Goal: Download file/media: Download file/media

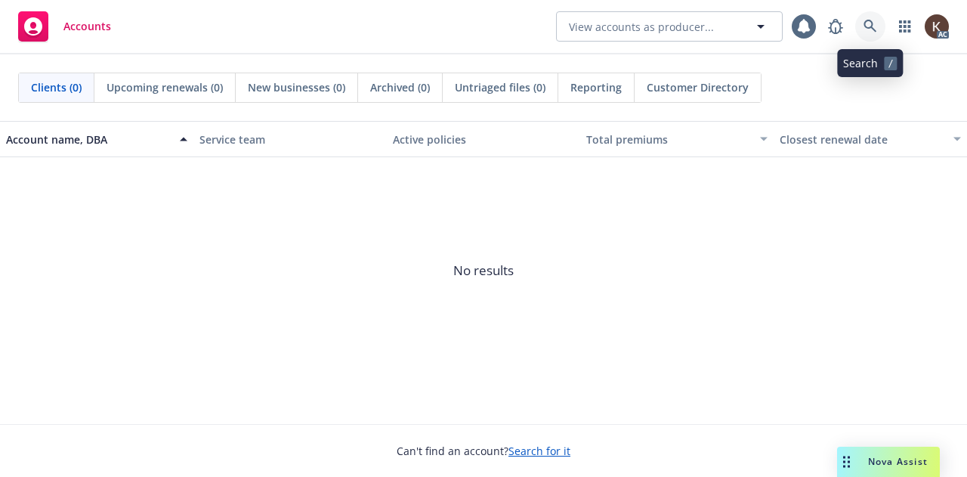
click at [863, 22] on link at bounding box center [870, 26] width 30 height 30
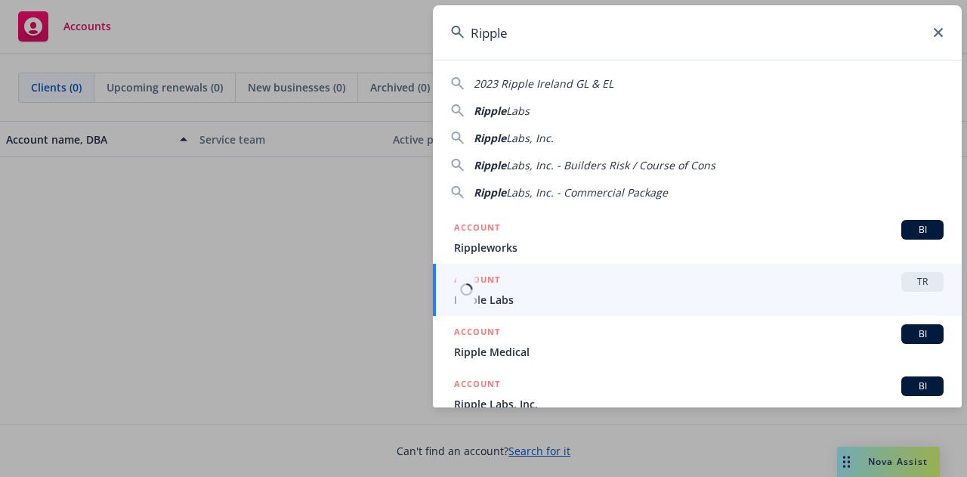
scroll to position [94, 0]
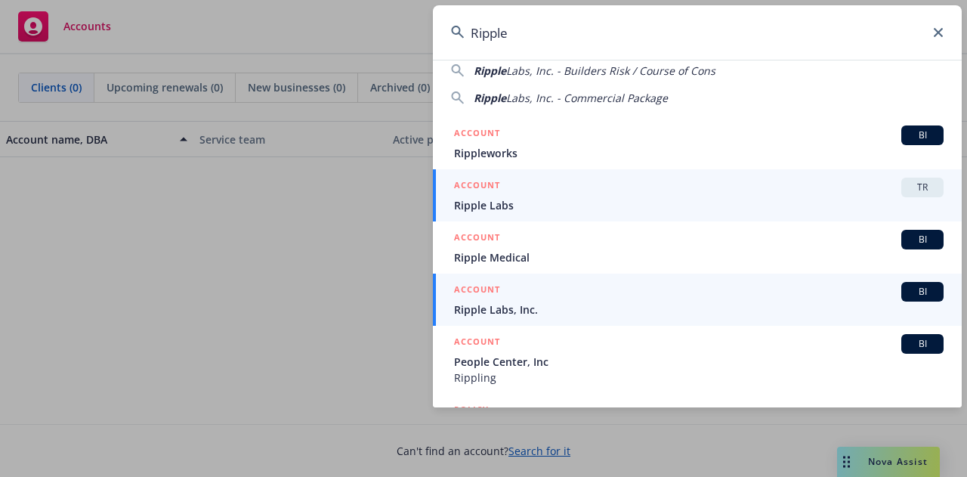
type input "Ripple"
click at [505, 315] on span "Ripple Labs, Inc." at bounding box center [699, 310] width 490 height 16
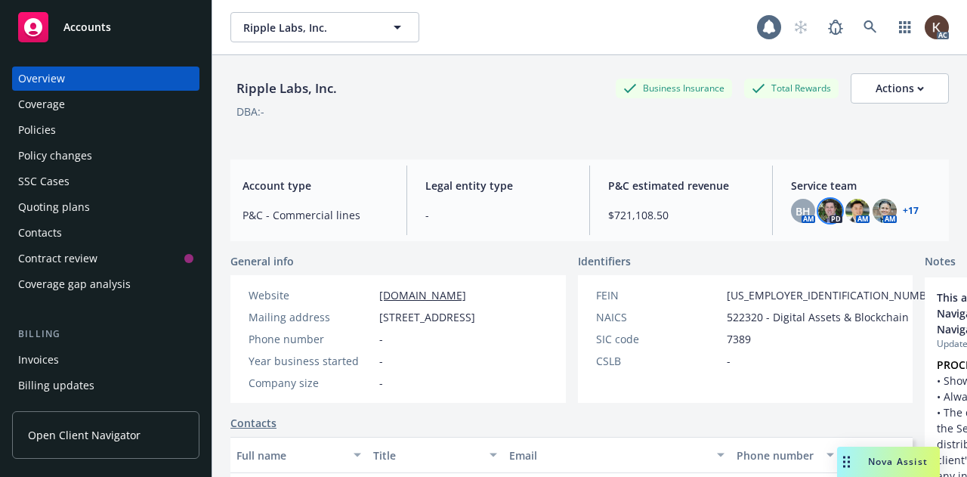
click at [825, 214] on img at bounding box center [830, 211] width 24 height 24
click at [908, 211] on link "+ 17" at bounding box center [911, 210] width 16 height 9
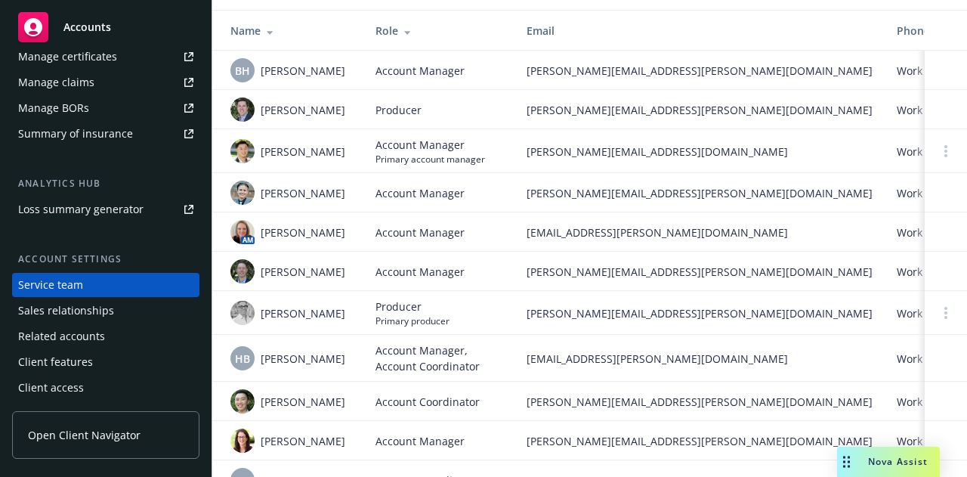
scroll to position [160, 0]
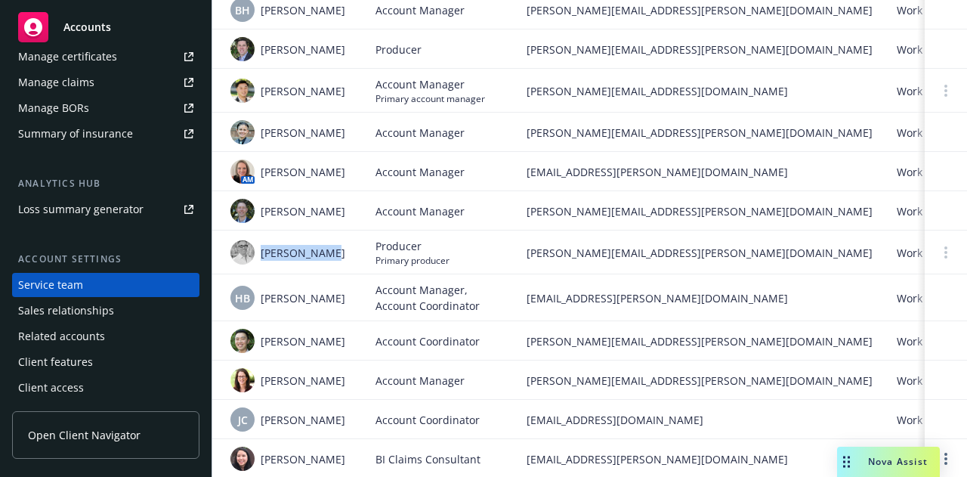
drag, startPoint x: 261, startPoint y: 268, endPoint x: 323, endPoint y: 273, distance: 62.9
click at [323, 273] on td "Erik Stenson" at bounding box center [287, 252] width 151 height 44
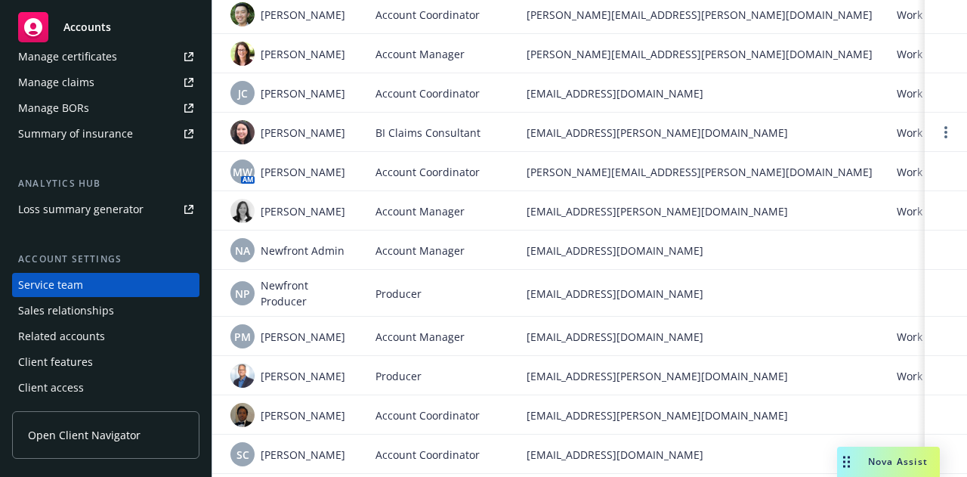
scroll to position [559, 0]
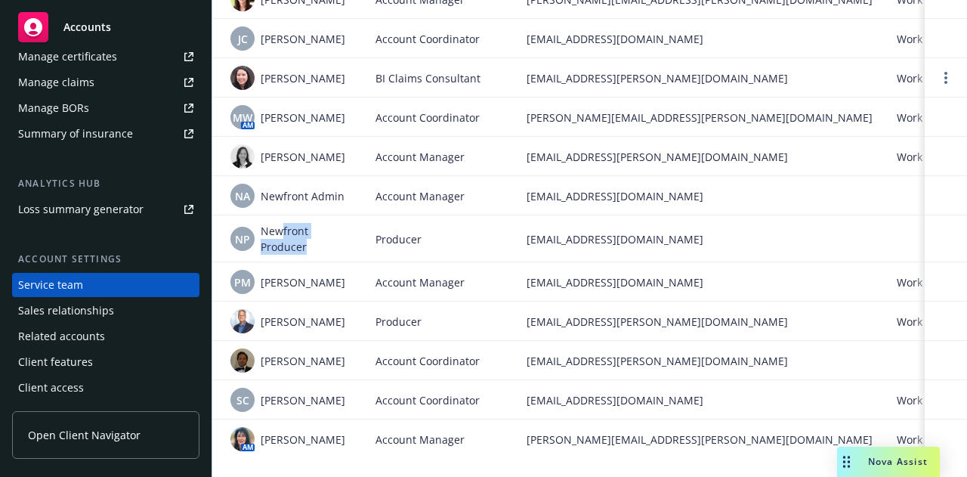
drag, startPoint x: 302, startPoint y: 235, endPoint x: 339, endPoint y: 249, distance: 39.7
click at [339, 249] on td "NP Newfront Producer" at bounding box center [287, 238] width 151 height 47
click at [321, 237] on span "Newfront Producer" at bounding box center [306, 239] width 91 height 32
click at [246, 309] on div "Rod Sockolov" at bounding box center [290, 321] width 121 height 24
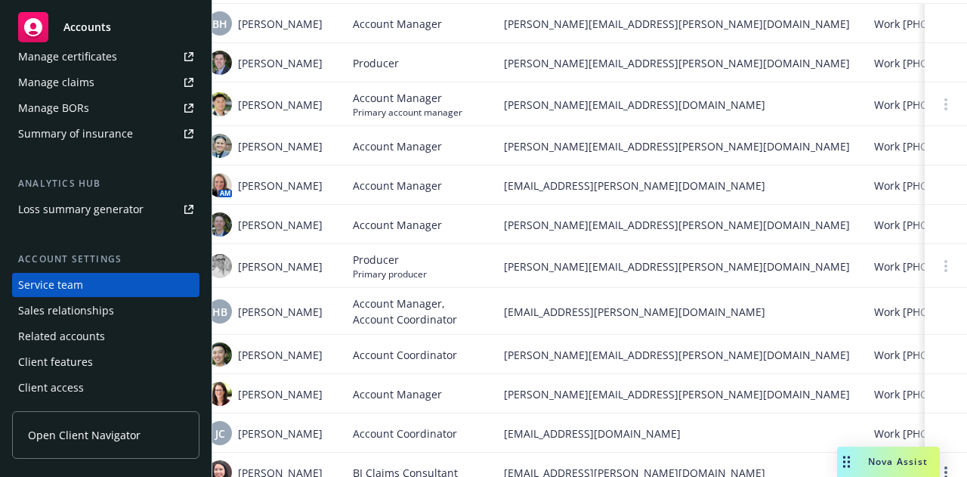
scroll to position [0, 0]
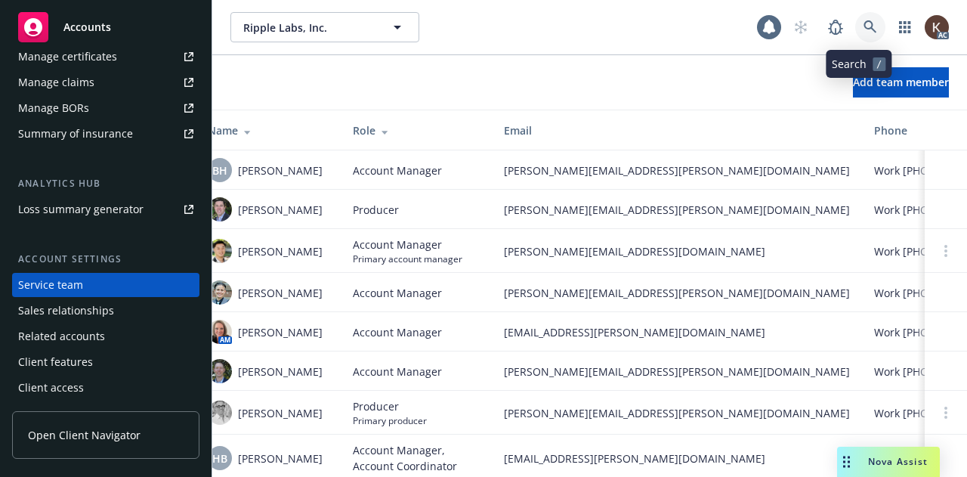
click at [864, 27] on icon at bounding box center [871, 27] width 14 height 14
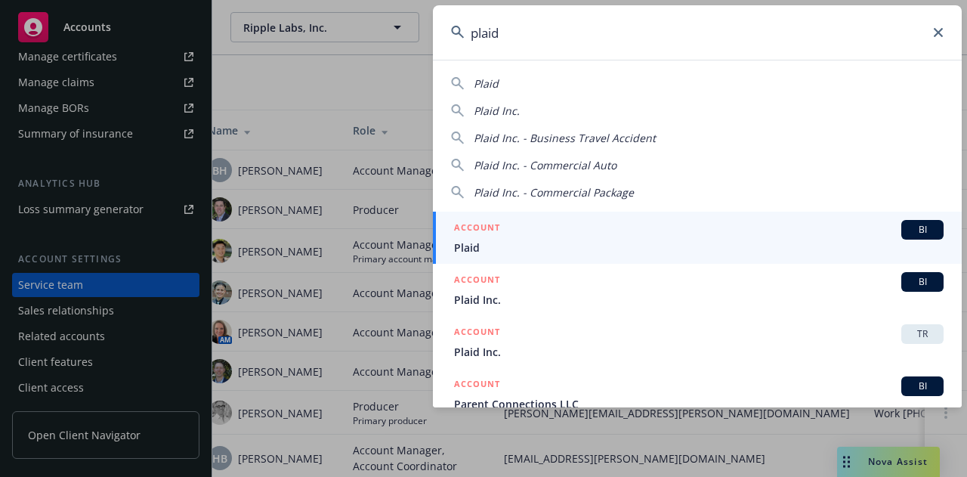
type input "plaid"
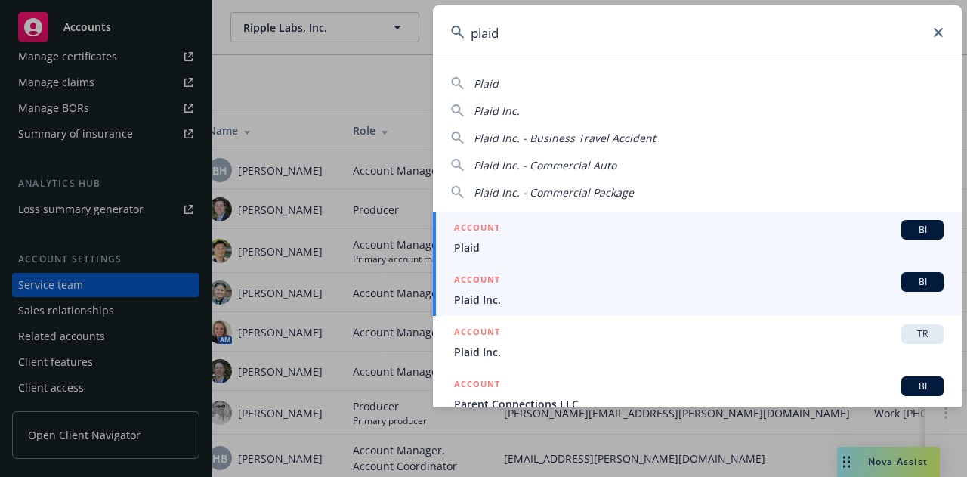
click at [534, 279] on div "ACCOUNT BI" at bounding box center [699, 282] width 490 height 20
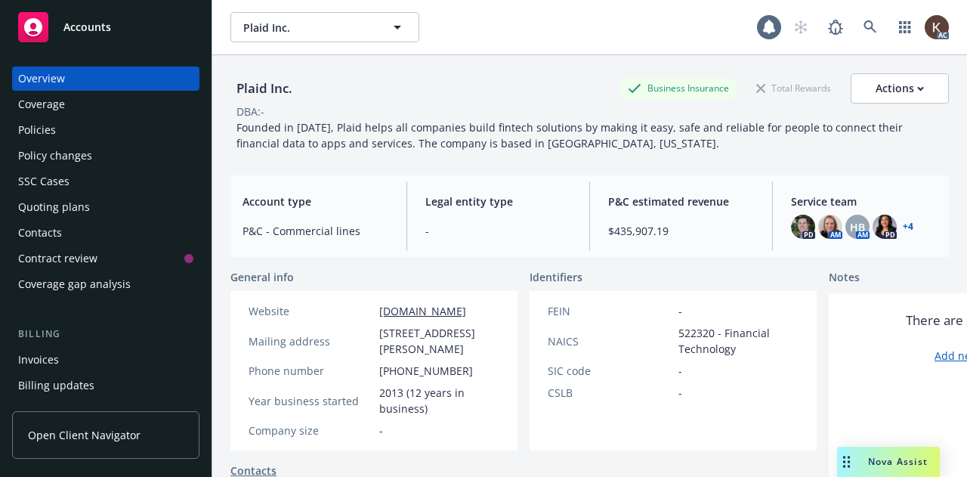
click at [76, 149] on div "Policy changes" at bounding box center [55, 156] width 74 height 24
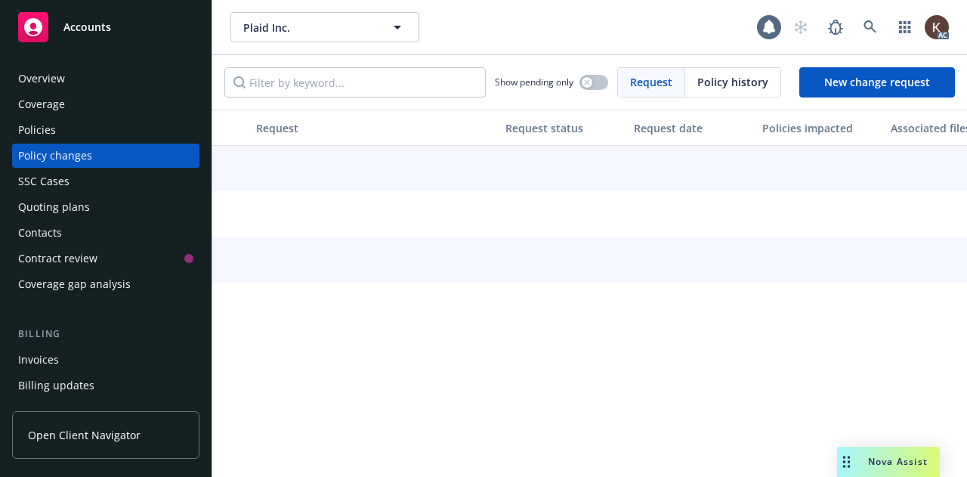
click at [70, 135] on div "Policies" at bounding box center [105, 130] width 175 height 24
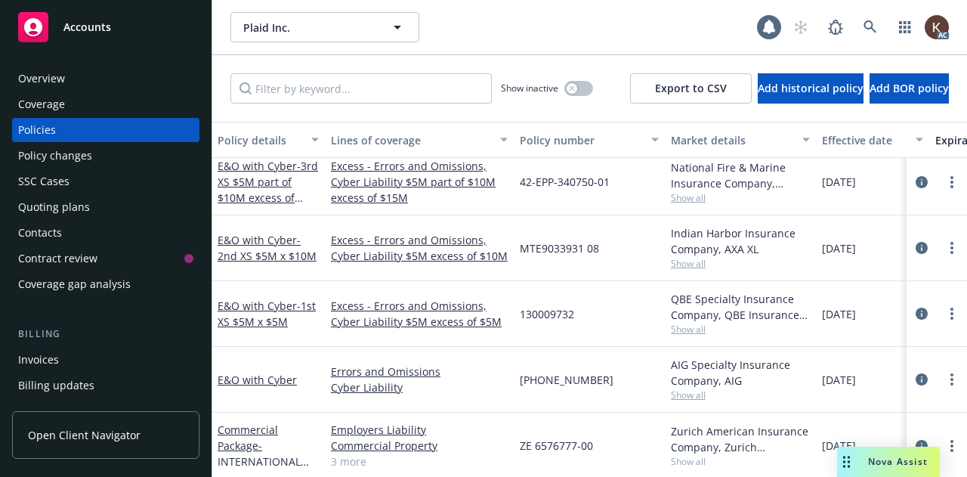
scroll to position [500, 1]
click at [249, 373] on link "E&O with Cyber" at bounding box center [257, 379] width 79 height 14
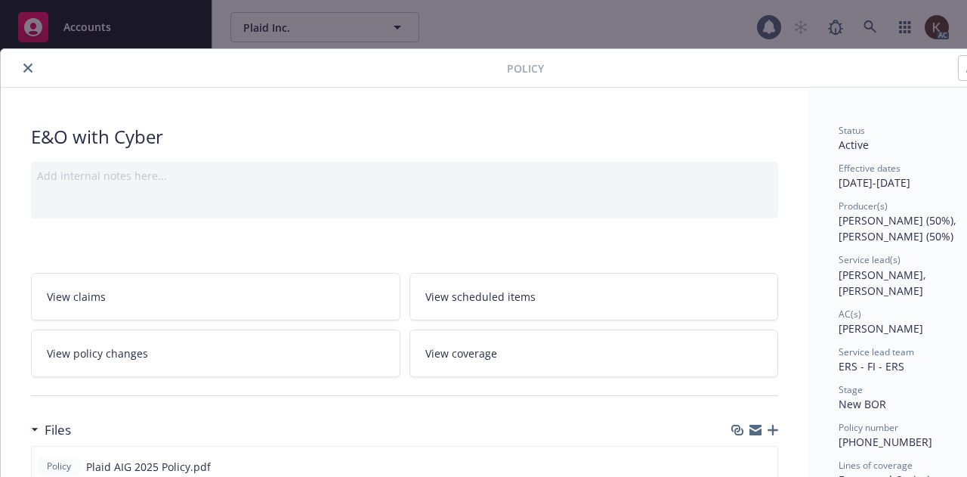
scroll to position [218, 0]
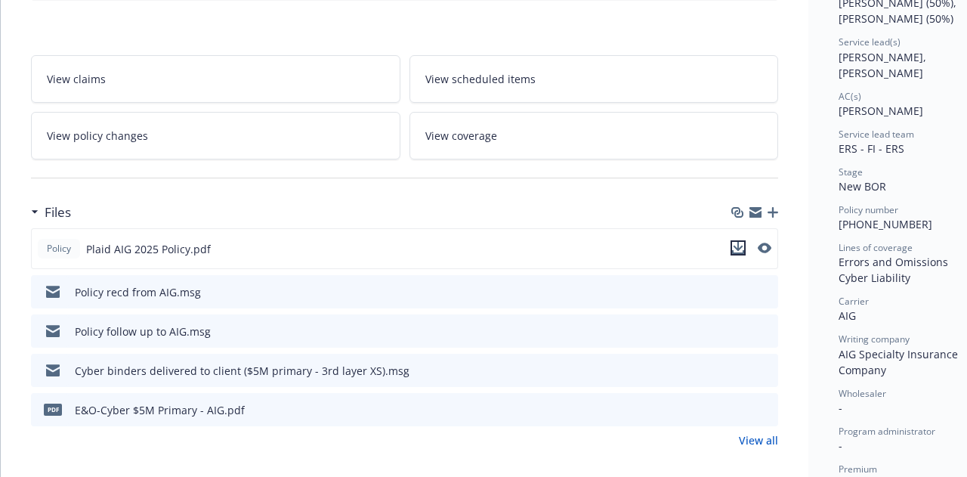
click at [740, 250] on icon "download file" at bounding box center [738, 252] width 12 height 4
